Goal: Information Seeking & Learning: Learn about a topic

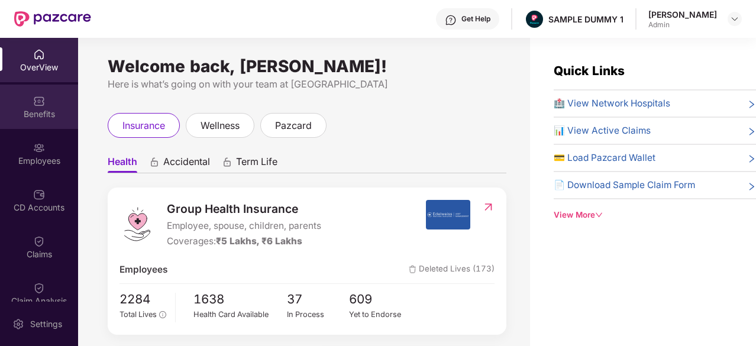
click at [49, 102] on div "Benefits" at bounding box center [39, 107] width 78 height 44
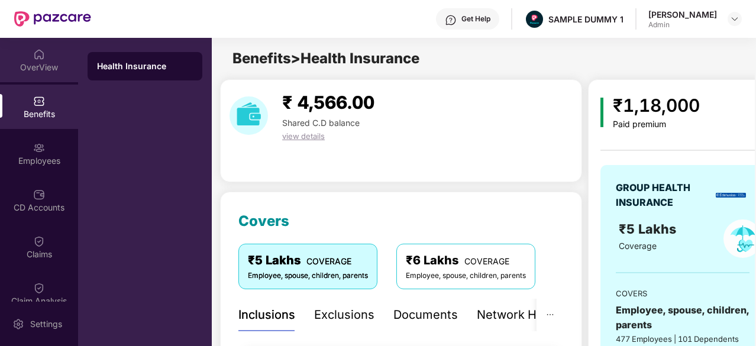
click at [27, 54] on div "OverView" at bounding box center [39, 60] width 78 height 44
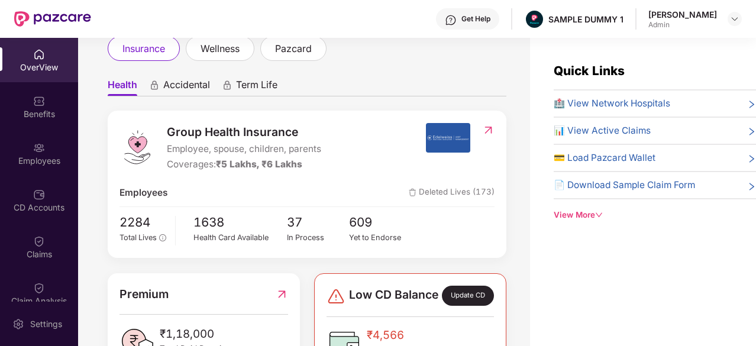
scroll to position [76, 0]
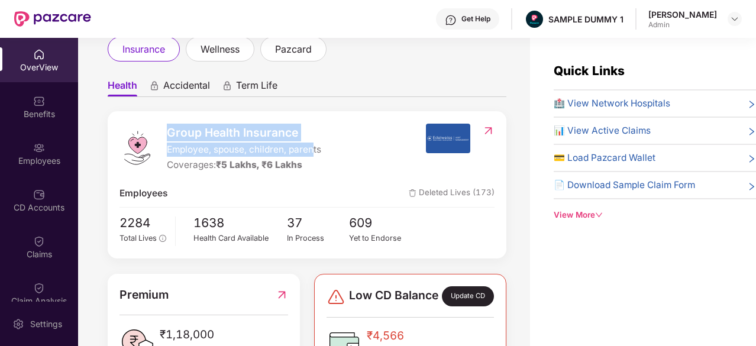
drag, startPoint x: 168, startPoint y: 130, endPoint x: 312, endPoint y: 147, distance: 144.8
click at [312, 147] on div "Group Health Insurance Employee, spouse, children, parents Coverages: ₹5 Lakhs,…" at bounding box center [244, 148] width 154 height 49
drag, startPoint x: 320, startPoint y: 150, endPoint x: 162, endPoint y: 152, distance: 158.0
click at [162, 152] on div "Group Health Insurance Employee, spouse, children, parents Coverages: ₹5 Lakhs,…" at bounding box center [273, 148] width 306 height 49
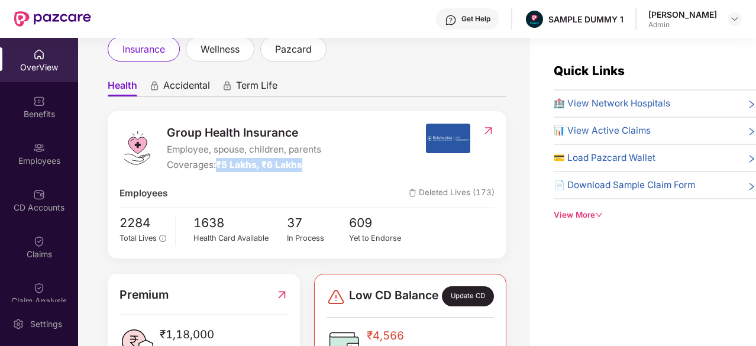
drag, startPoint x: 313, startPoint y: 171, endPoint x: 221, endPoint y: 165, distance: 91.9
click at [221, 165] on div "Coverages: ₹5 Lakhs, ₹6 Lakhs" at bounding box center [244, 165] width 154 height 14
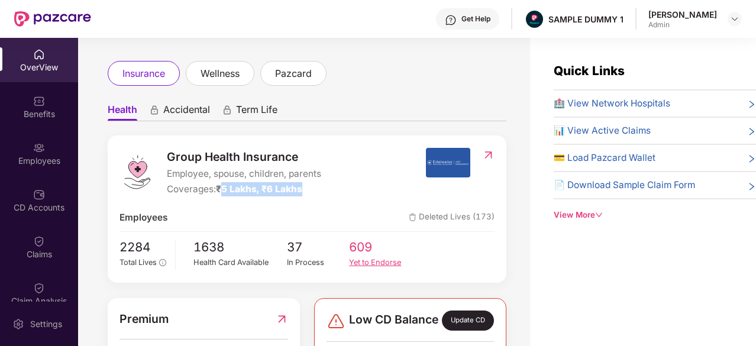
scroll to position [51, 0]
click at [646, 107] on span "🏥 View Network Hospitals" at bounding box center [612, 103] width 117 height 14
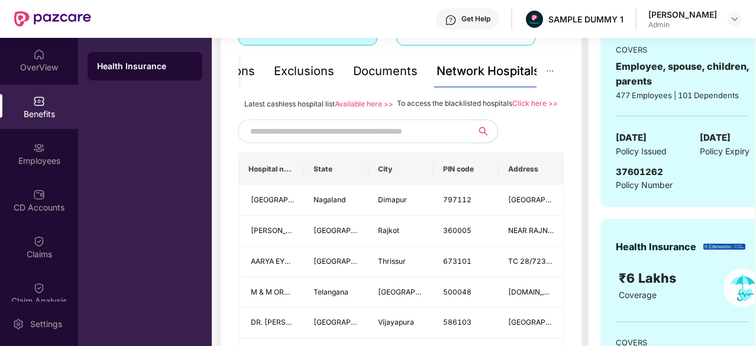
scroll to position [244, 0]
click at [380, 140] on input "text" at bounding box center [351, 131] width 202 height 18
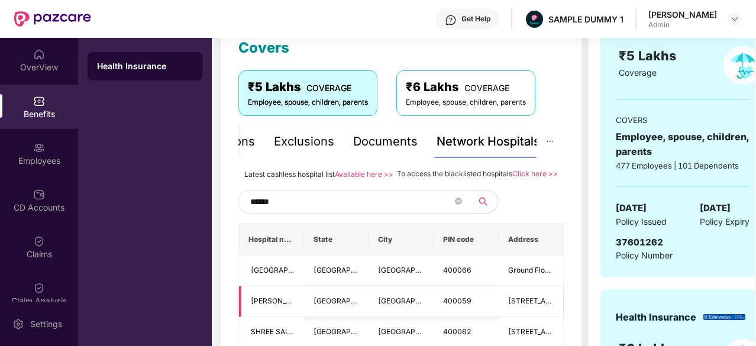
scroll to position [173, 0]
type input "******"
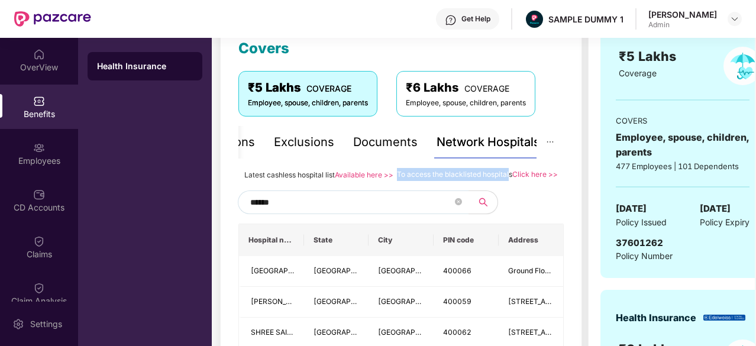
drag, startPoint x: 396, startPoint y: 173, endPoint x: 509, endPoint y: 178, distance: 112.5
click at [509, 178] on span "To access the blacklisted hospitals" at bounding box center [454, 174] width 115 height 9
click at [511, 181] on div "To access the blacklisted hospitals Click here >>" at bounding box center [477, 174] width 161 height 13
click at [397, 133] on div "Documents" at bounding box center [385, 142] width 64 height 18
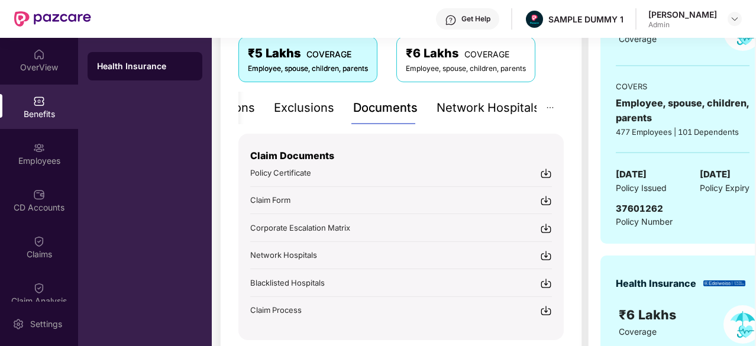
scroll to position [207, 0]
click at [282, 105] on div "Inclusions" at bounding box center [266, 108] width 57 height 18
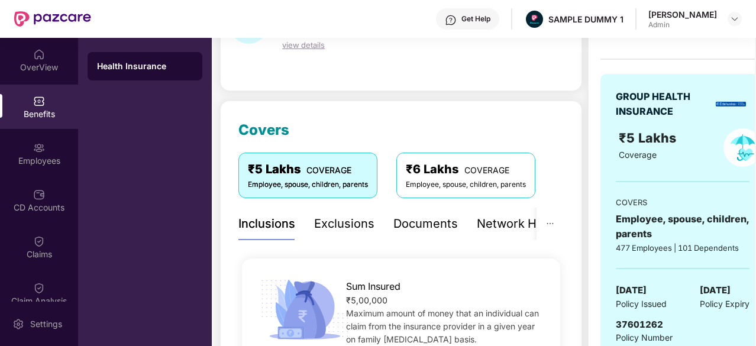
scroll to position [70, 0]
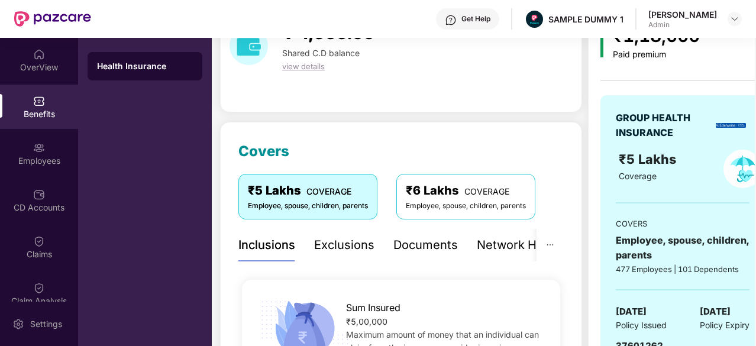
click at [346, 253] on div "Exclusions" at bounding box center [344, 245] width 60 height 18
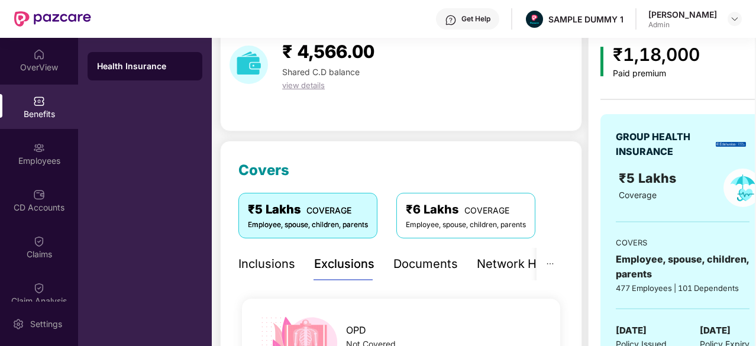
scroll to position [49, 0]
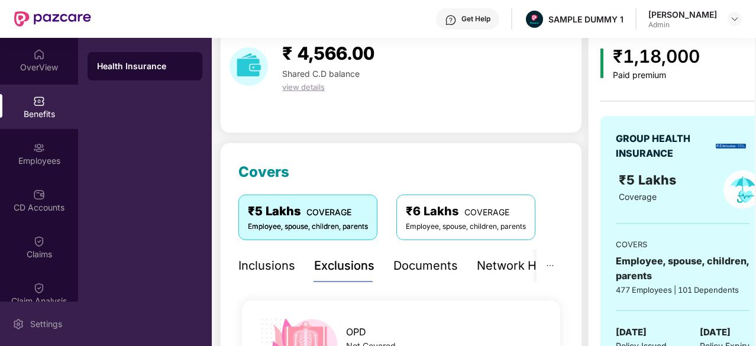
click at [37, 321] on div "Settings" at bounding box center [46, 324] width 39 height 12
